Goal: Transaction & Acquisition: Purchase product/service

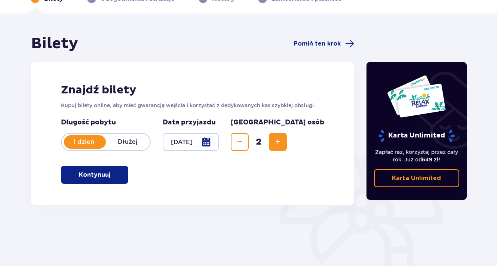
scroll to position [48, 0]
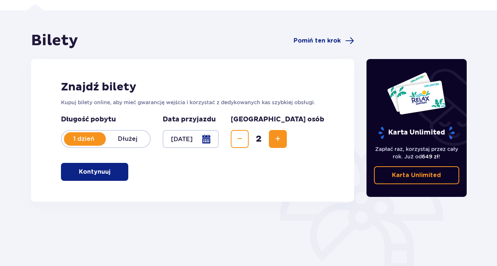
click at [111, 164] on button "Kontynuuj" at bounding box center [94, 172] width 67 height 18
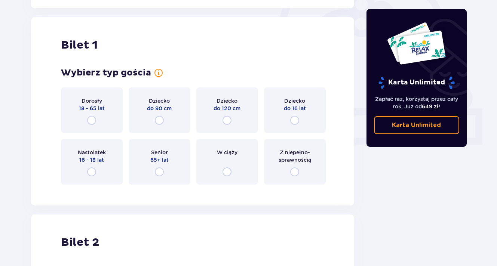
scroll to position [250, 0]
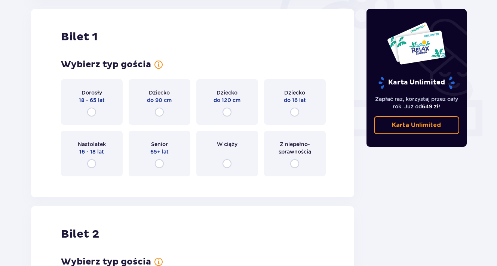
click at [102, 110] on div "Dorosły 18 - 65 lat" at bounding box center [92, 102] width 62 height 46
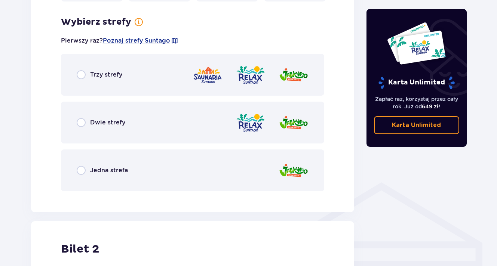
scroll to position [432, 0]
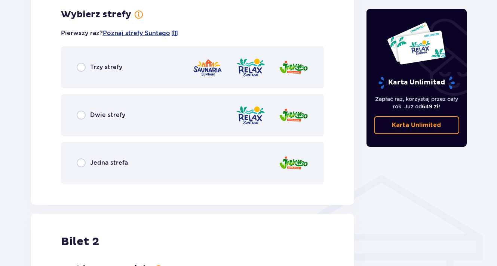
click at [120, 121] on div "Dwie strefy" at bounding box center [193, 115] width 264 height 42
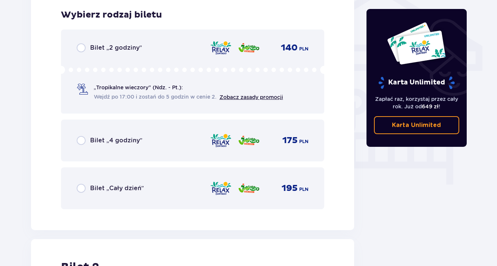
scroll to position [622, 0]
click at [113, 143] on p "Bilet „4 godziny”" at bounding box center [116, 140] width 52 height 8
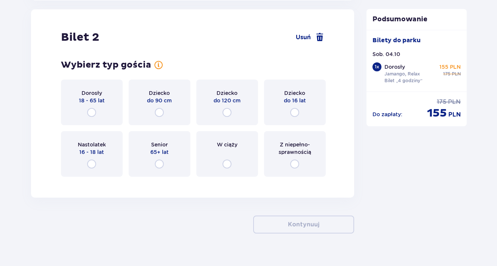
scroll to position [852, 0]
click at [95, 106] on div "Dorosły 18 - 65 lat" at bounding box center [92, 102] width 62 height 46
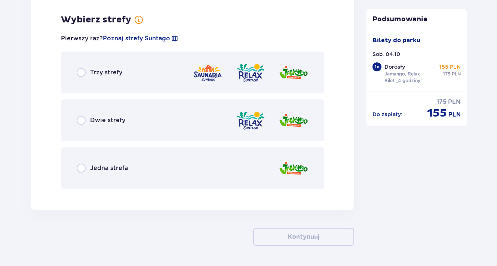
scroll to position [1035, 0]
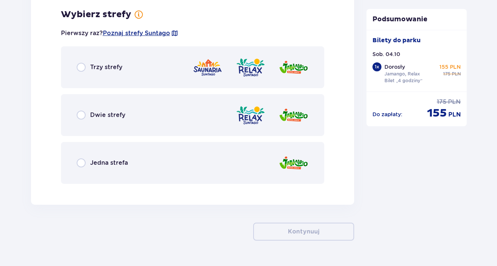
click at [99, 116] on p "Dwie strefy" at bounding box center [107, 115] width 35 height 8
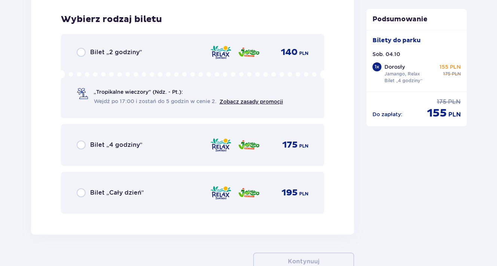
scroll to position [1225, 0]
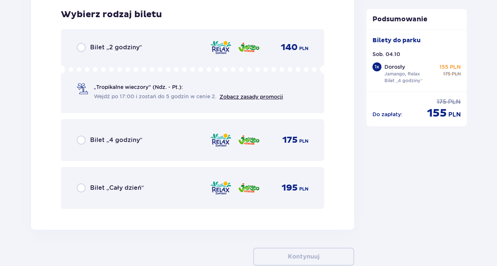
click at [92, 142] on p "Bilet „4 godziny”" at bounding box center [116, 140] width 52 height 8
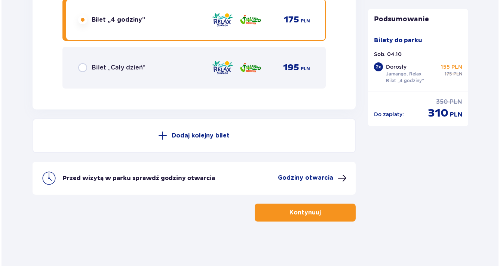
scroll to position [1346, 0]
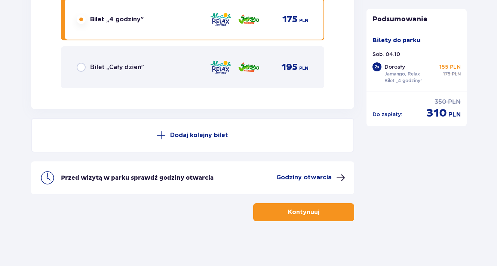
click at [301, 176] on p "Godziny otwarcia" at bounding box center [303, 178] width 55 height 8
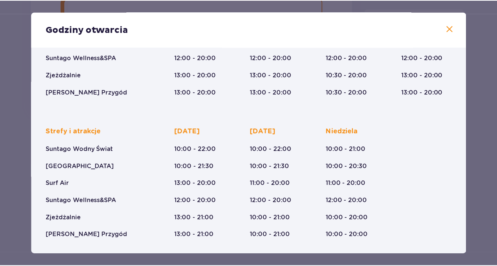
scroll to position [122, 0]
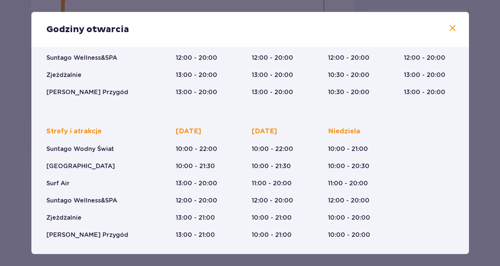
click at [450, 24] on span at bounding box center [452, 28] width 9 height 9
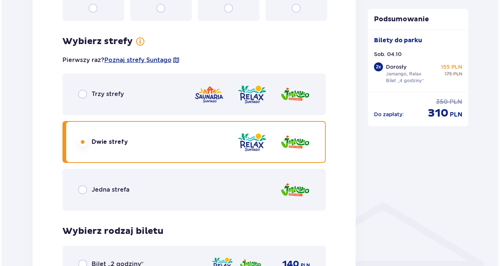
scroll to position [388, 0]
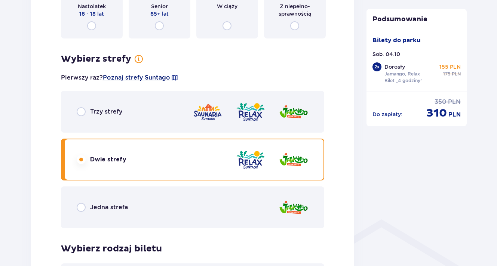
click at [123, 77] on span "Poznaj strefy Suntago" at bounding box center [136, 78] width 67 height 8
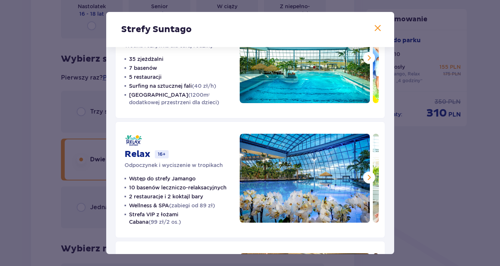
scroll to position [53, 0]
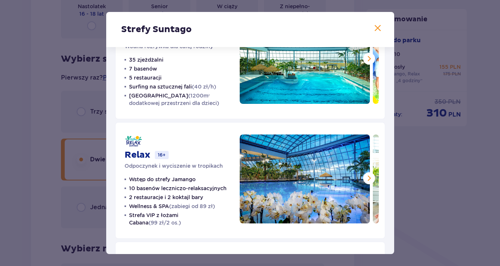
click at [365, 178] on span at bounding box center [369, 178] width 9 height 9
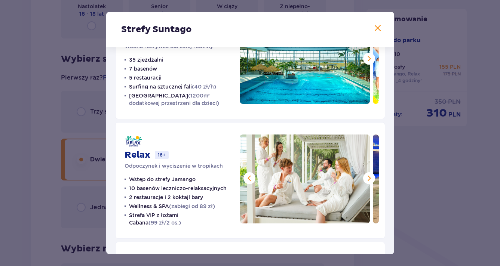
click at [365, 178] on span at bounding box center [369, 178] width 9 height 9
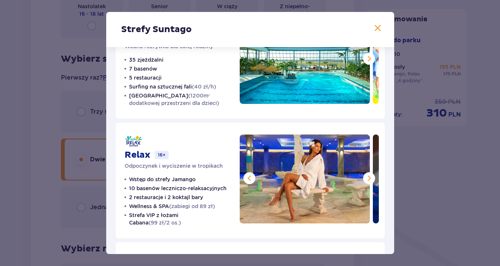
click at [365, 178] on span at bounding box center [369, 178] width 9 height 9
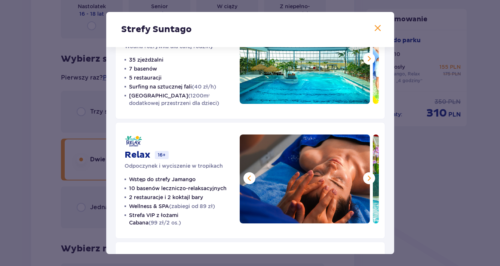
click at [365, 179] on span at bounding box center [369, 178] width 9 height 9
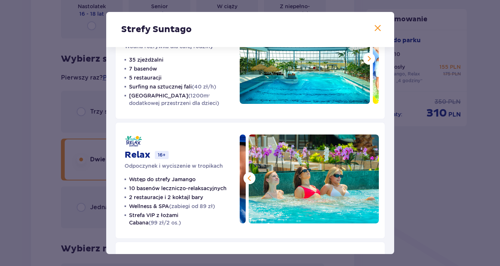
click at [365, 179] on img at bounding box center [314, 179] width 130 height 89
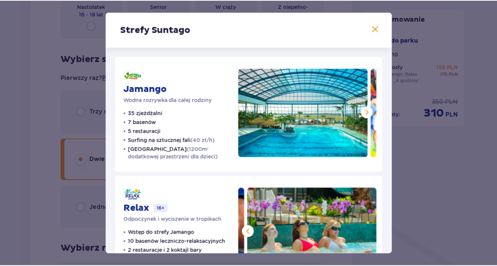
scroll to position [0, 0]
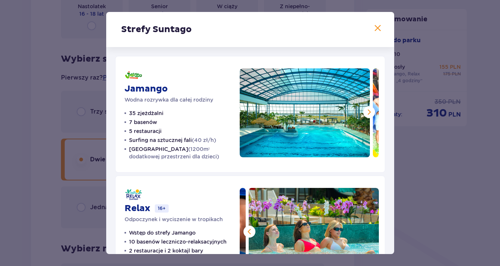
click at [369, 111] on span at bounding box center [369, 112] width 9 height 9
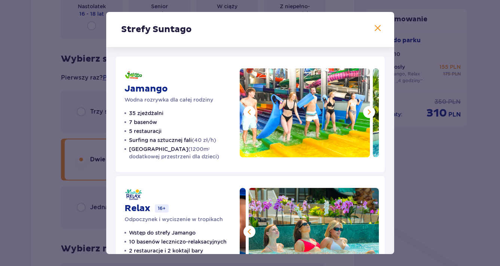
click at [369, 111] on span at bounding box center [369, 112] width 9 height 9
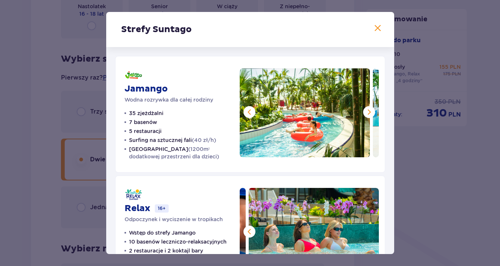
click at [369, 111] on span at bounding box center [369, 112] width 9 height 9
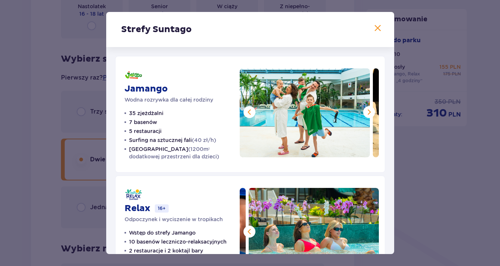
click at [374, 33] on div "Strefy Suntago" at bounding box center [250, 29] width 288 height 35
click at [376, 28] on span at bounding box center [377, 28] width 9 height 9
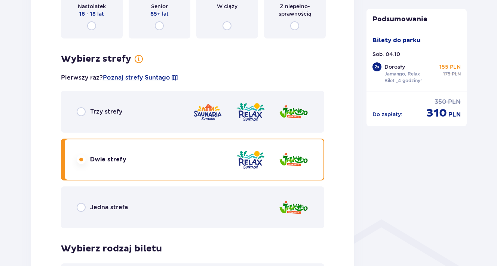
click at [116, 109] on p "Trzy strefy" at bounding box center [106, 112] width 32 height 8
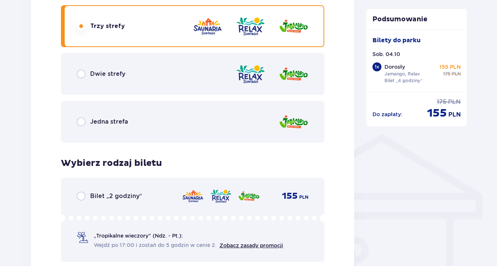
scroll to position [467, 0]
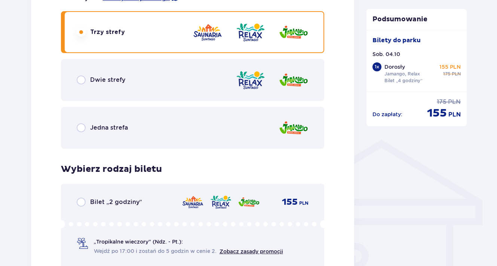
click at [119, 127] on p "Jedna strefa" at bounding box center [109, 128] width 38 height 8
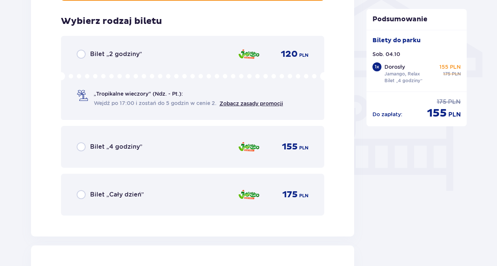
scroll to position [622, 0]
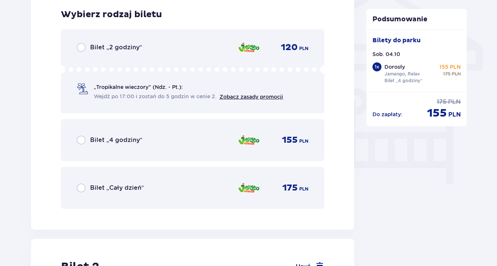
click at [115, 145] on div "Bilet „4 godziny” 155 PLN" at bounding box center [193, 140] width 232 height 16
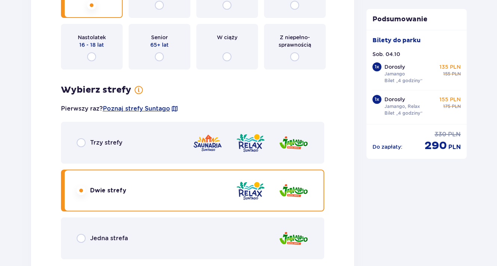
scroll to position [972, 0]
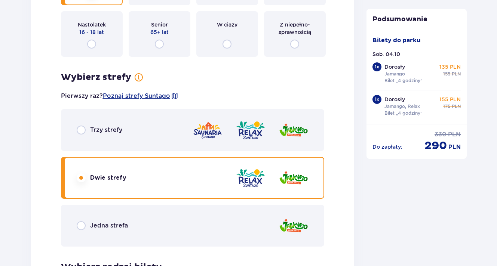
click at [129, 221] on div "Jedna strefa" at bounding box center [193, 226] width 264 height 42
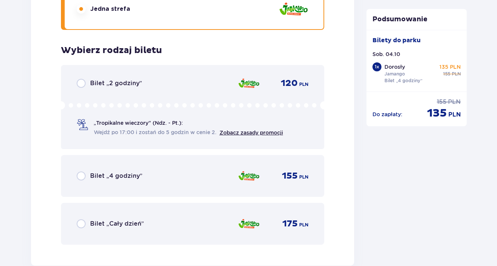
scroll to position [1226, 0]
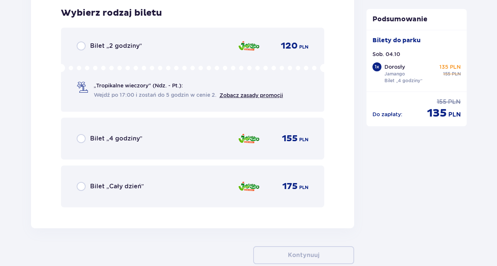
click at [151, 135] on div "Bilet „4 godziny” 155 PLN" at bounding box center [193, 139] width 232 height 16
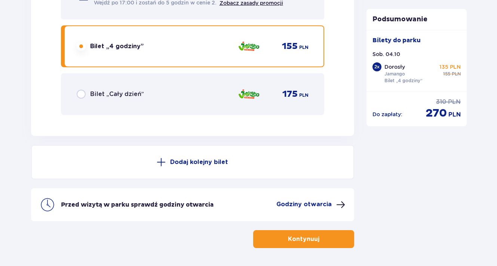
scroll to position [1224, 0]
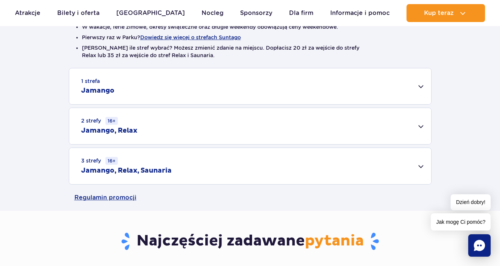
scroll to position [210, 0]
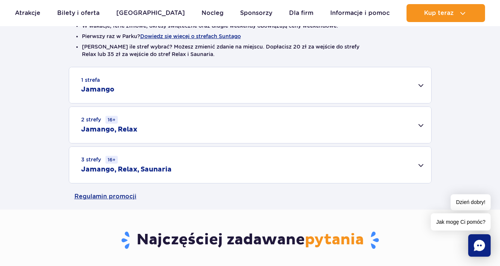
click at [417, 86] on div "1 strefa Jamango" at bounding box center [250, 85] width 362 height 36
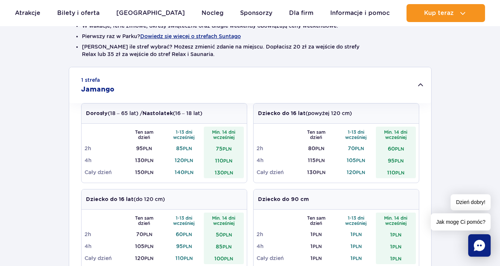
click at [417, 86] on div "1 strefa Jamango" at bounding box center [250, 85] width 362 height 36
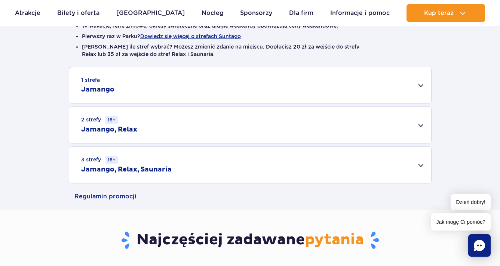
click at [417, 86] on div "1 strefa Jamango" at bounding box center [250, 85] width 362 height 36
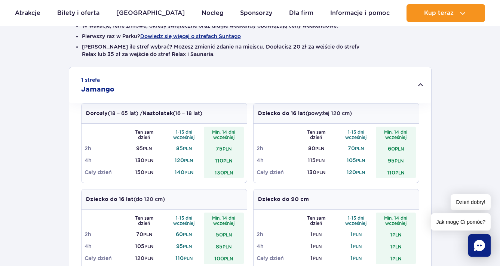
click at [417, 86] on div "1 strefa Jamango" at bounding box center [250, 85] width 362 height 36
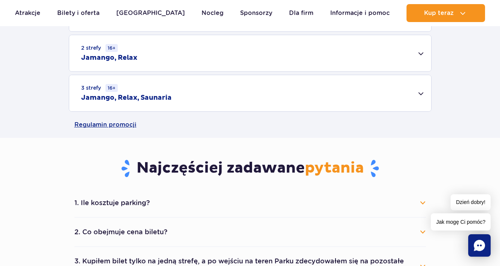
scroll to position [381, 0]
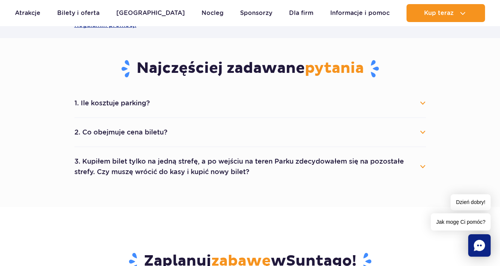
click at [418, 102] on button "1. Ile kosztuje parking?" at bounding box center [250, 103] width 352 height 16
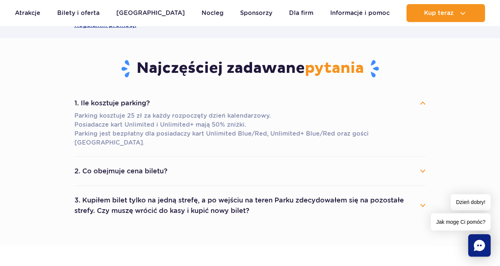
click at [418, 102] on button "1. Ile kosztuje parking?" at bounding box center [250, 103] width 352 height 16
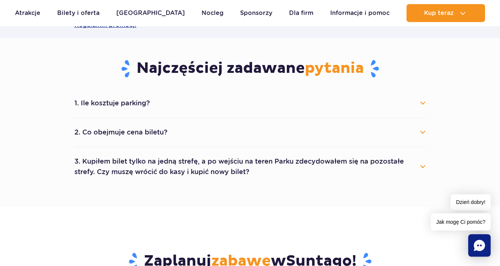
click at [420, 161] on button "3. Kupiłem bilet tylko na jedną strefę, a po wejściu na teren Parku zdecydowałe…" at bounding box center [250, 166] width 352 height 27
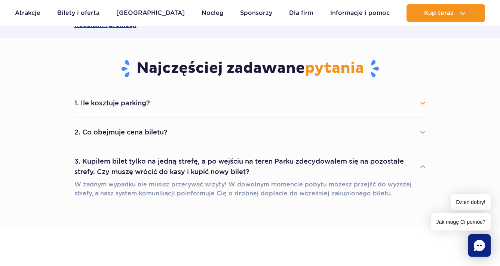
click at [420, 161] on button "3. Kupiłem bilet tylko na jedną strefę, a po wejściu na teren Parku zdecydowałe…" at bounding box center [250, 166] width 352 height 27
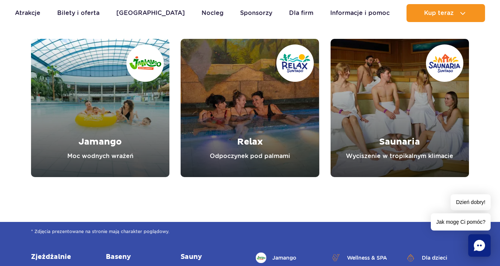
scroll to position [865, 0]
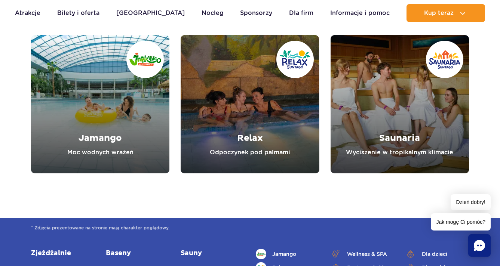
click at [227, 136] on link "Relax" at bounding box center [250, 104] width 138 height 138
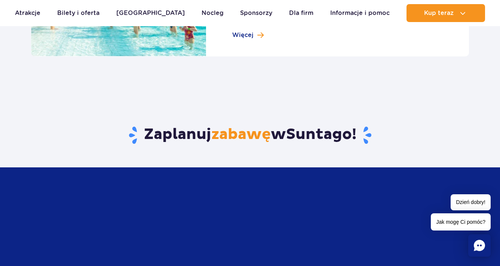
scroll to position [1162, 0]
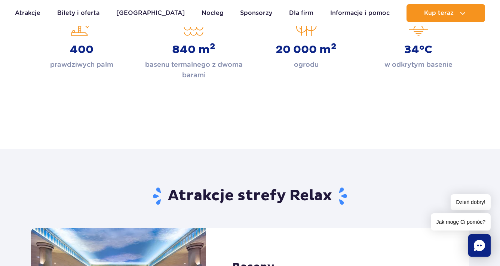
scroll to position [412, 0]
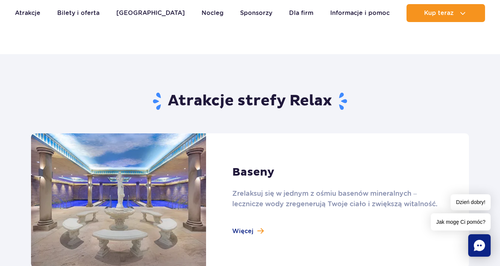
click at [240, 202] on link at bounding box center [250, 201] width 438 height 134
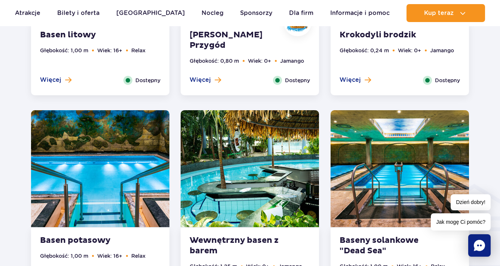
scroll to position [898, 0]
